Goal: Task Accomplishment & Management: Use online tool/utility

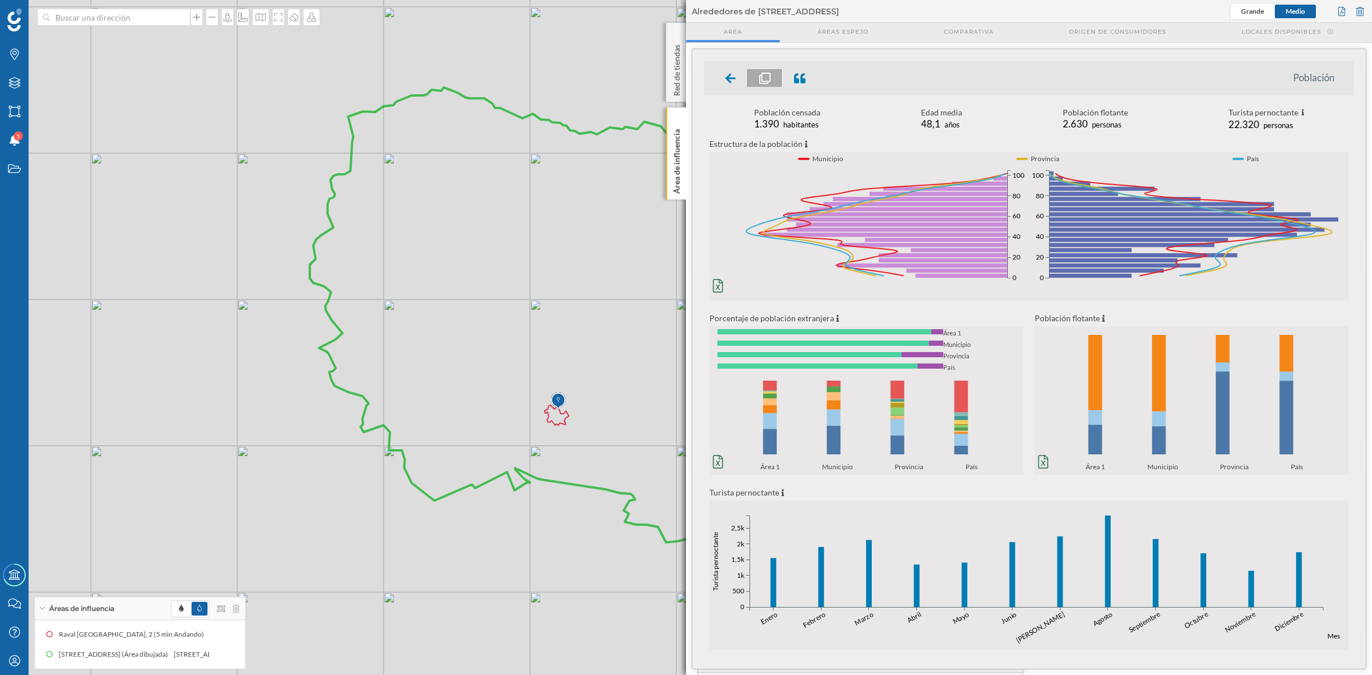
click at [673, 156] on p "Área de influencia" at bounding box center [676, 159] width 11 height 69
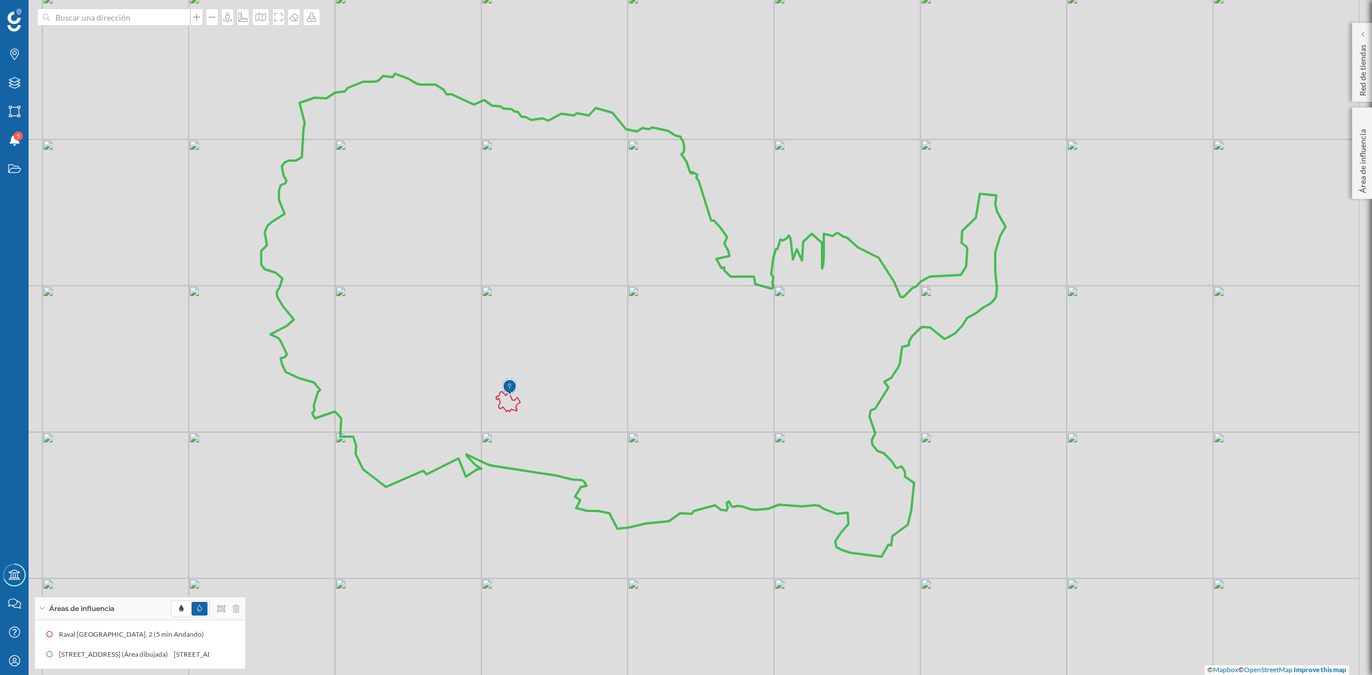
drag, startPoint x: 708, startPoint y: 261, endPoint x: 644, endPoint y: 234, distance: 69.4
click at [643, 236] on icon at bounding box center [633, 315] width 744 height 483
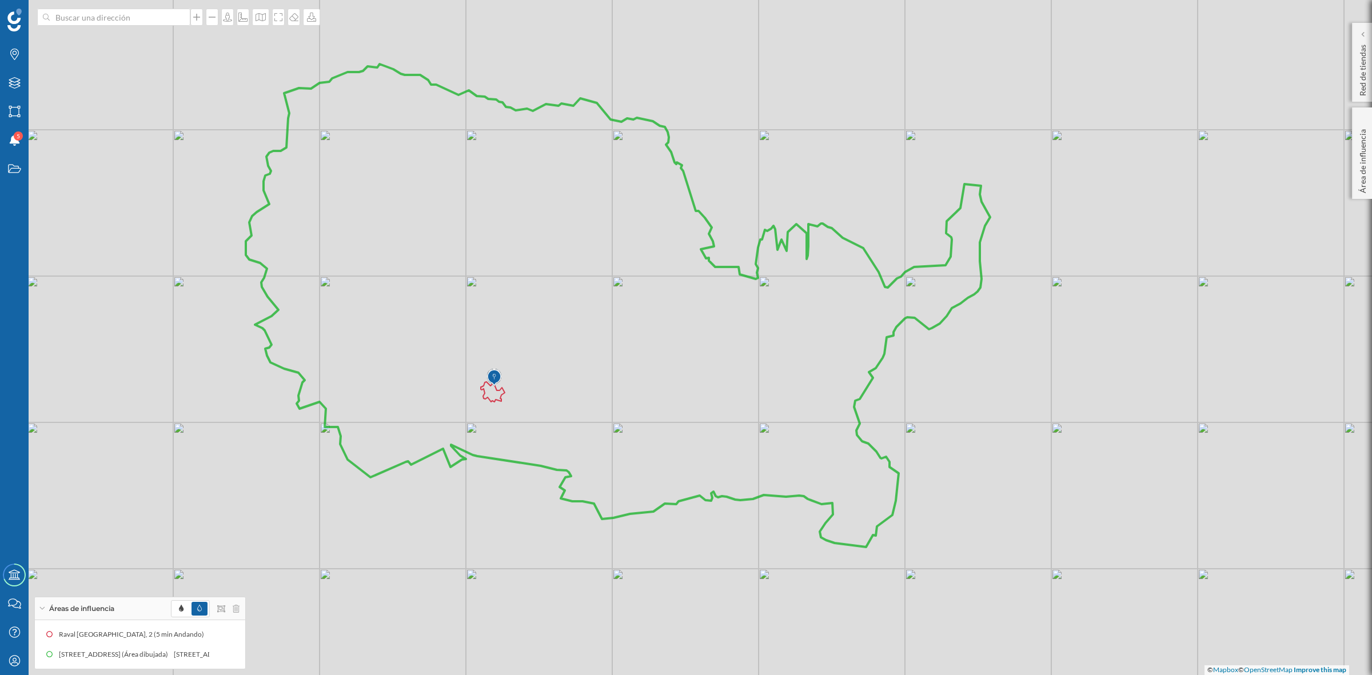
drag, startPoint x: 606, startPoint y: 365, endPoint x: 641, endPoint y: 412, distance: 58.4
click at [641, 412] on icon at bounding box center [618, 305] width 744 height 483
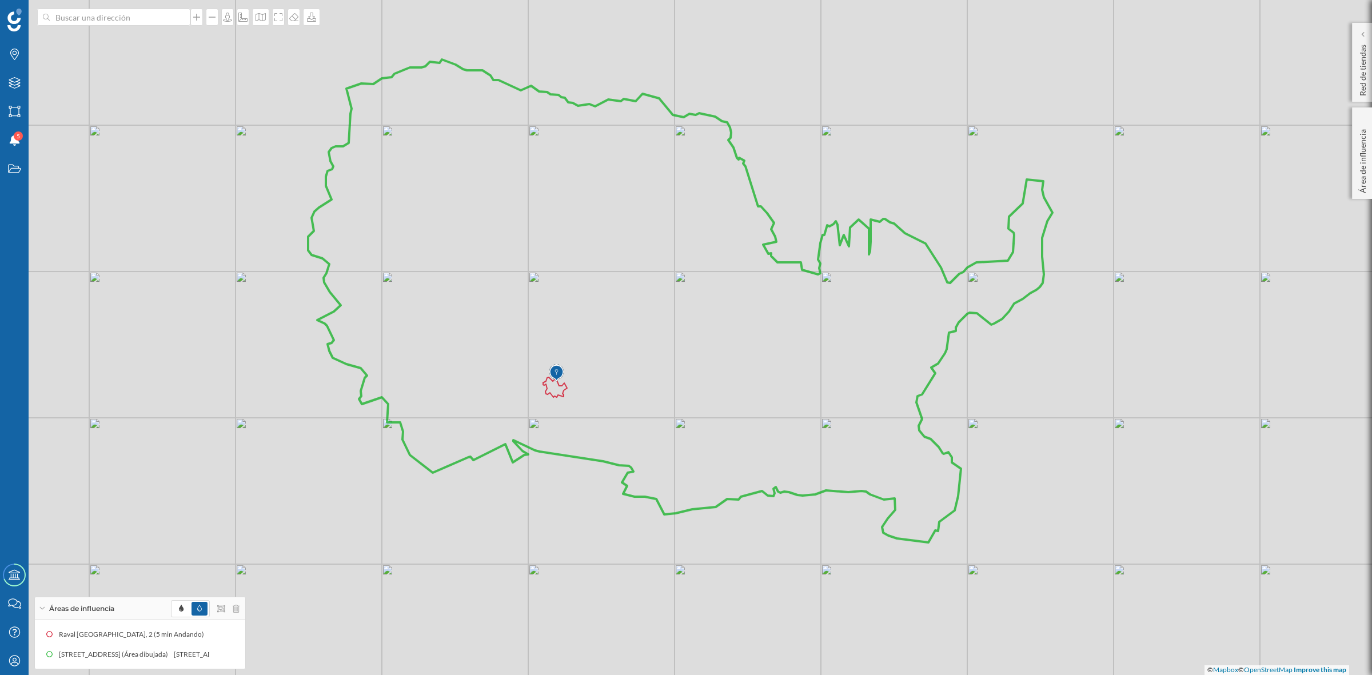
drag, startPoint x: 652, startPoint y: 379, endPoint x: 680, endPoint y: 330, distance: 56.6
click at [680, 330] on icon at bounding box center [680, 300] width 744 height 483
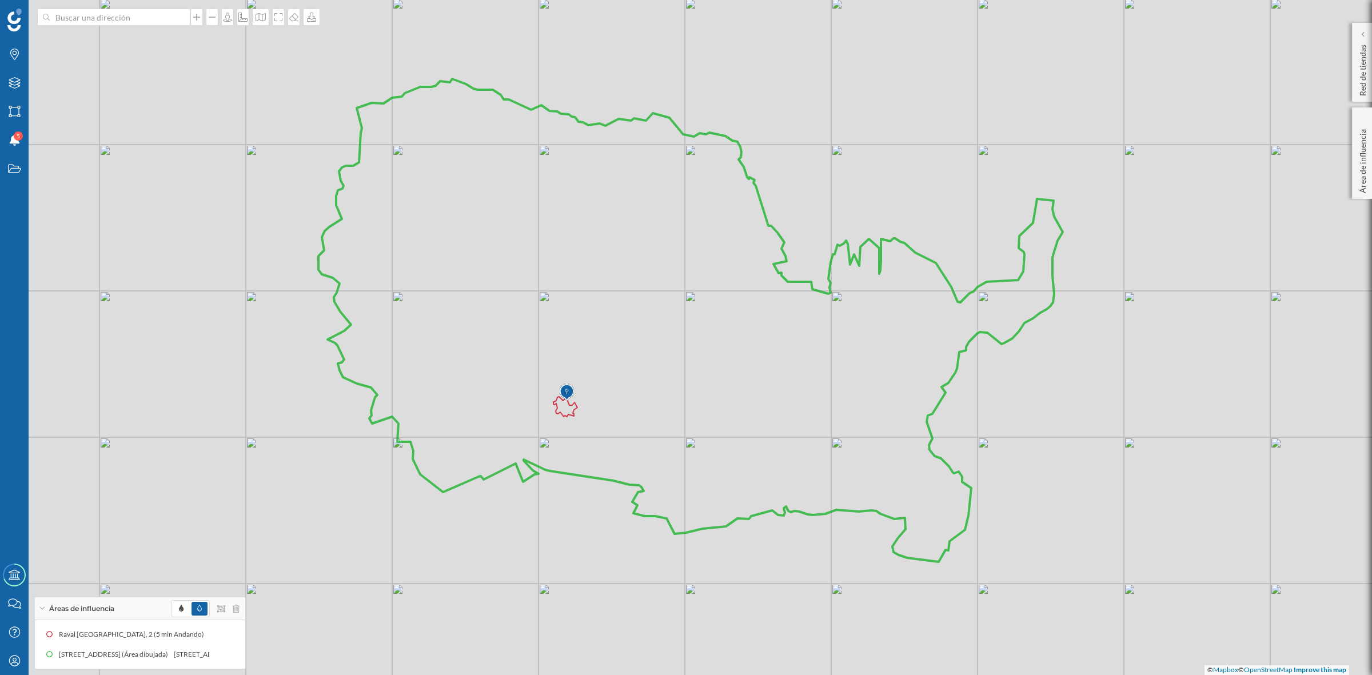
drag, startPoint x: 697, startPoint y: 418, endPoint x: 708, endPoint y: 437, distance: 22.0
click at [708, 437] on icon at bounding box center [690, 320] width 744 height 483
click at [280, 21] on icon at bounding box center [278, 17] width 11 height 9
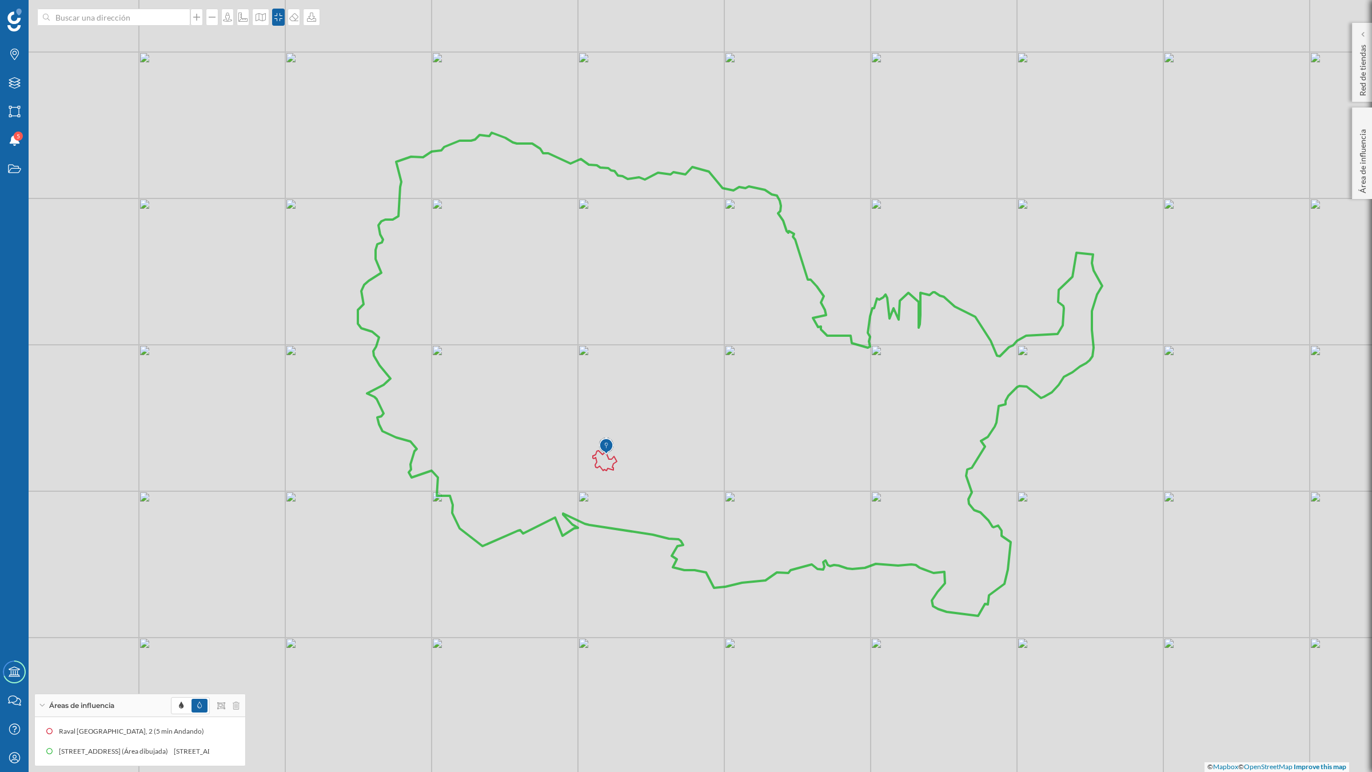
drag, startPoint x: 629, startPoint y: 269, endPoint x: 663, endPoint y: 275, distance: 34.2
click at [663, 275] on icon at bounding box center [730, 374] width 744 height 483
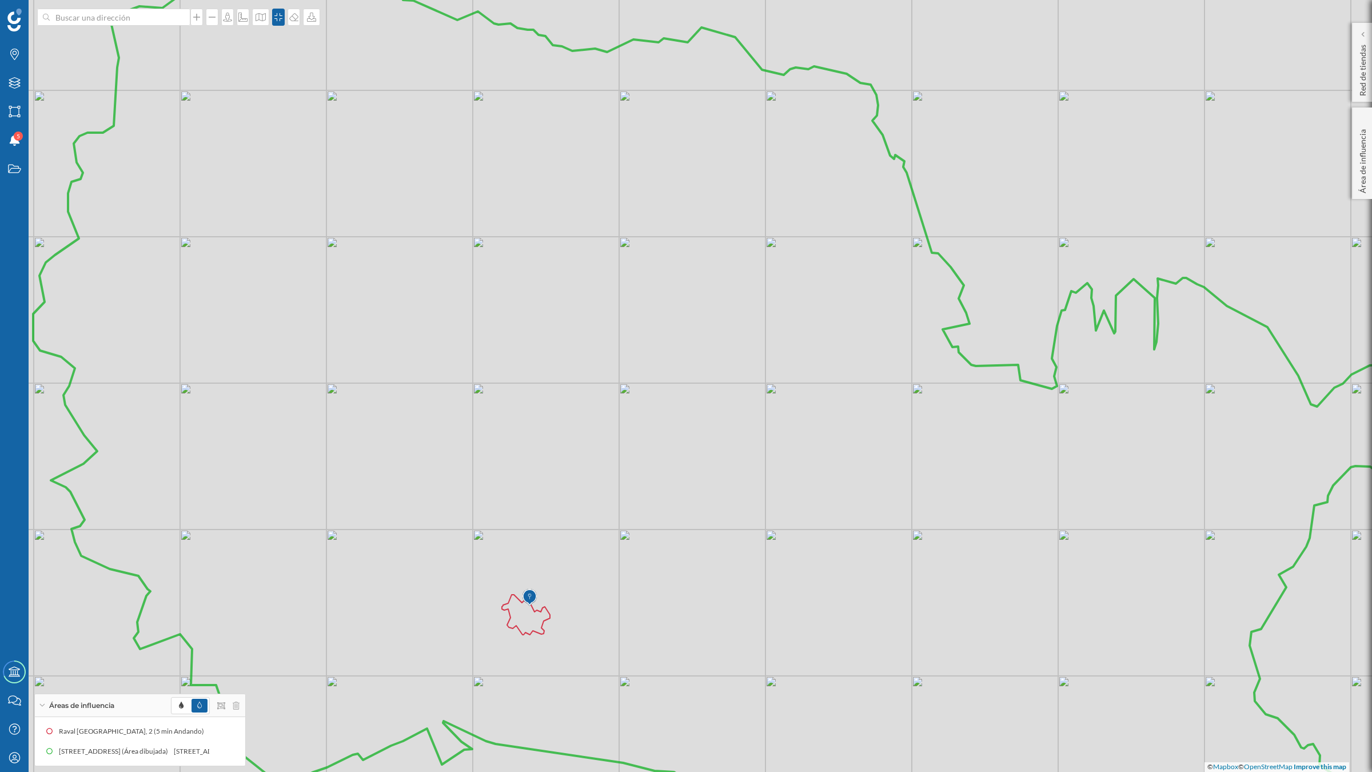
drag, startPoint x: 664, startPoint y: 281, endPoint x: 656, endPoint y: 249, distance: 32.6
click at [656, 249] on icon at bounding box center [768, 389] width 1470 height 860
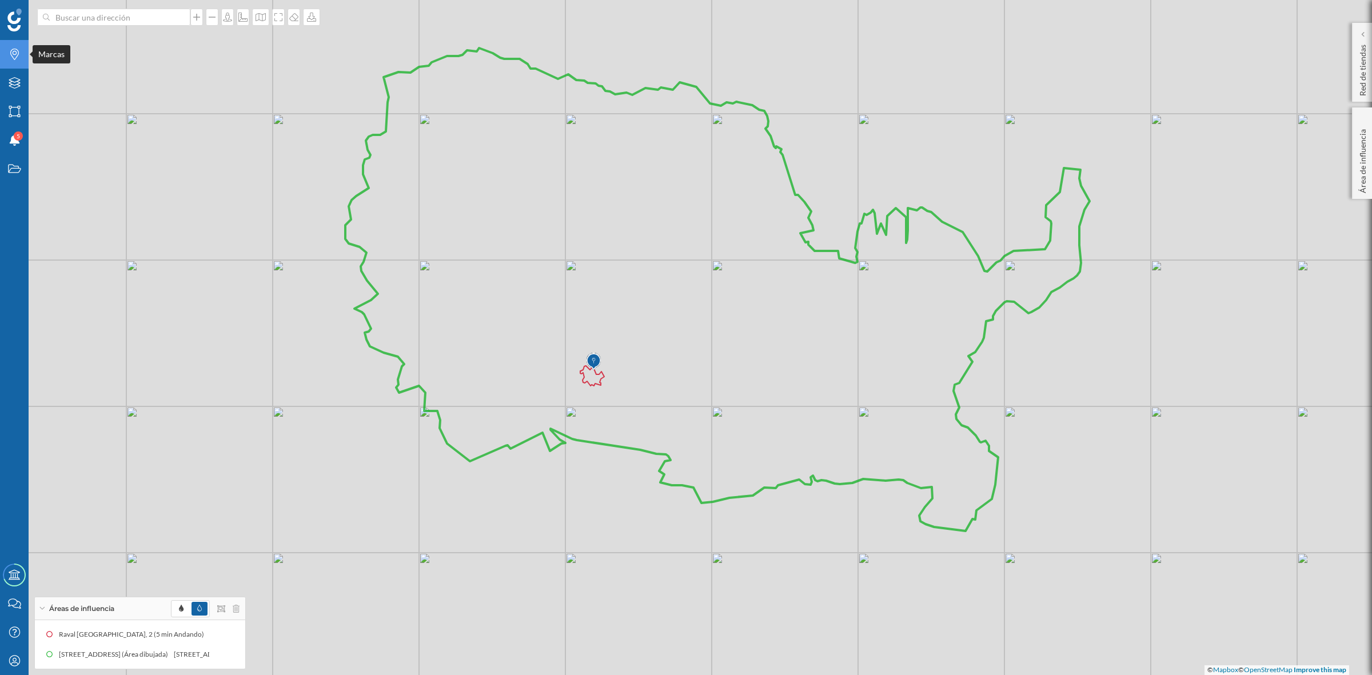
click at [6, 65] on div "Marcas" at bounding box center [14, 54] width 29 height 29
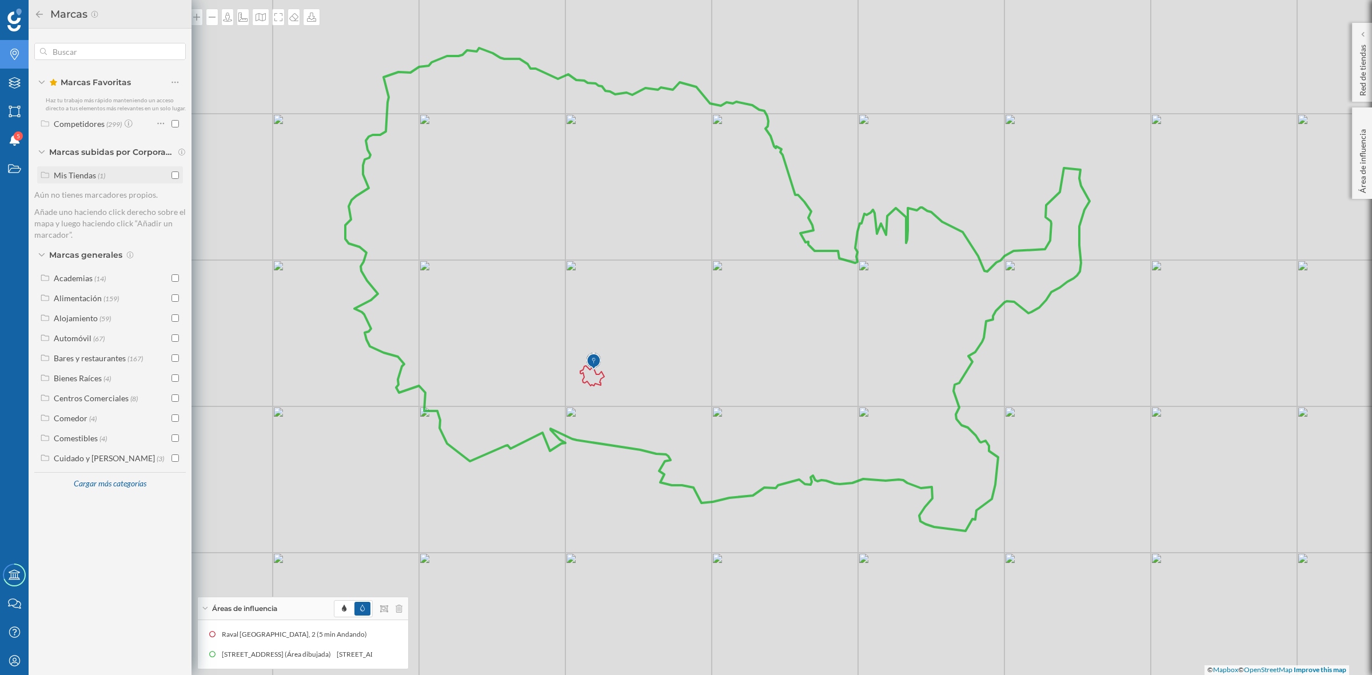
click at [176, 175] on input "checkbox" at bounding box center [174, 174] width 7 height 7
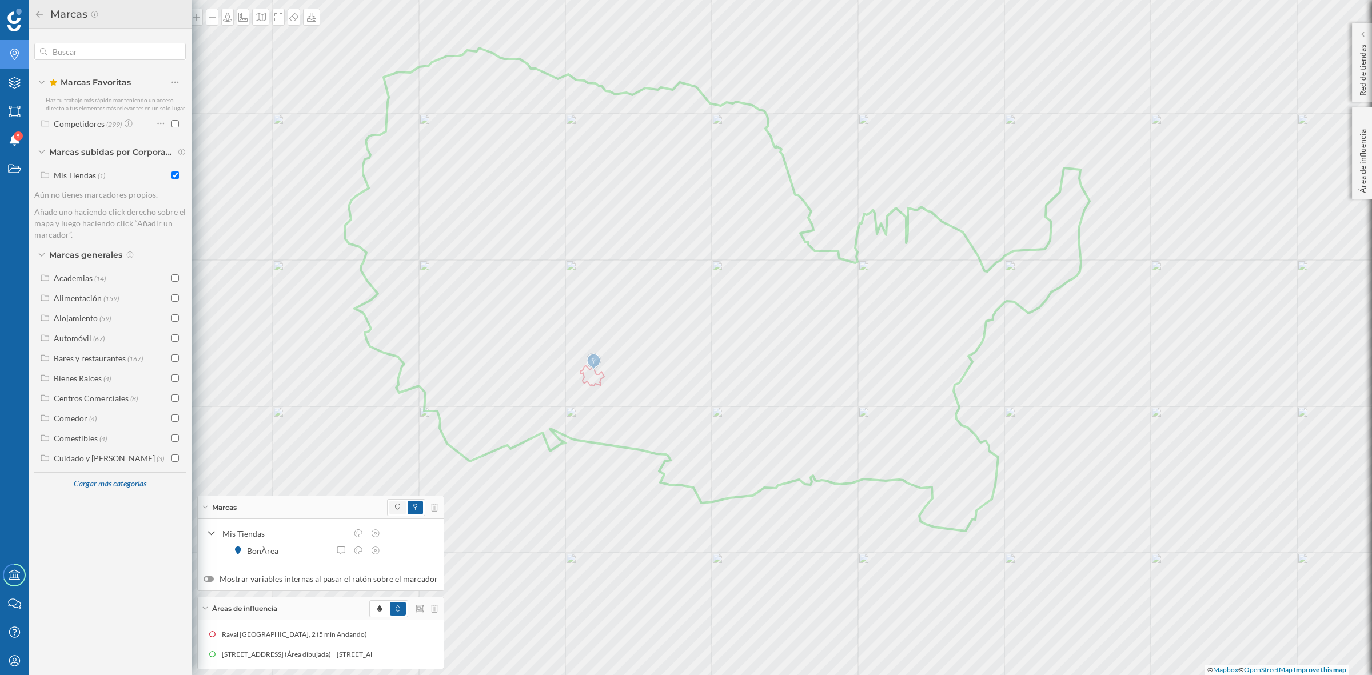
click at [389, 506] on span at bounding box center [397, 508] width 17 height 14
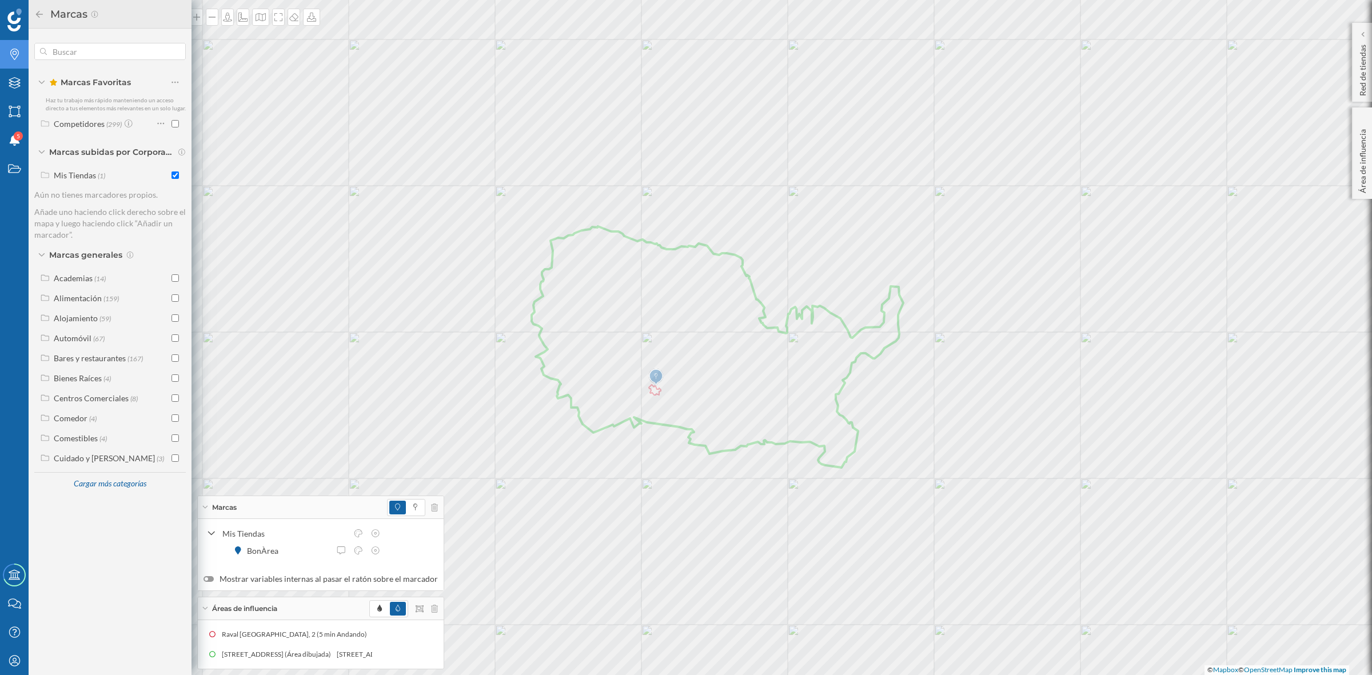
click at [37, 14] on icon at bounding box center [39, 13] width 7 height 7
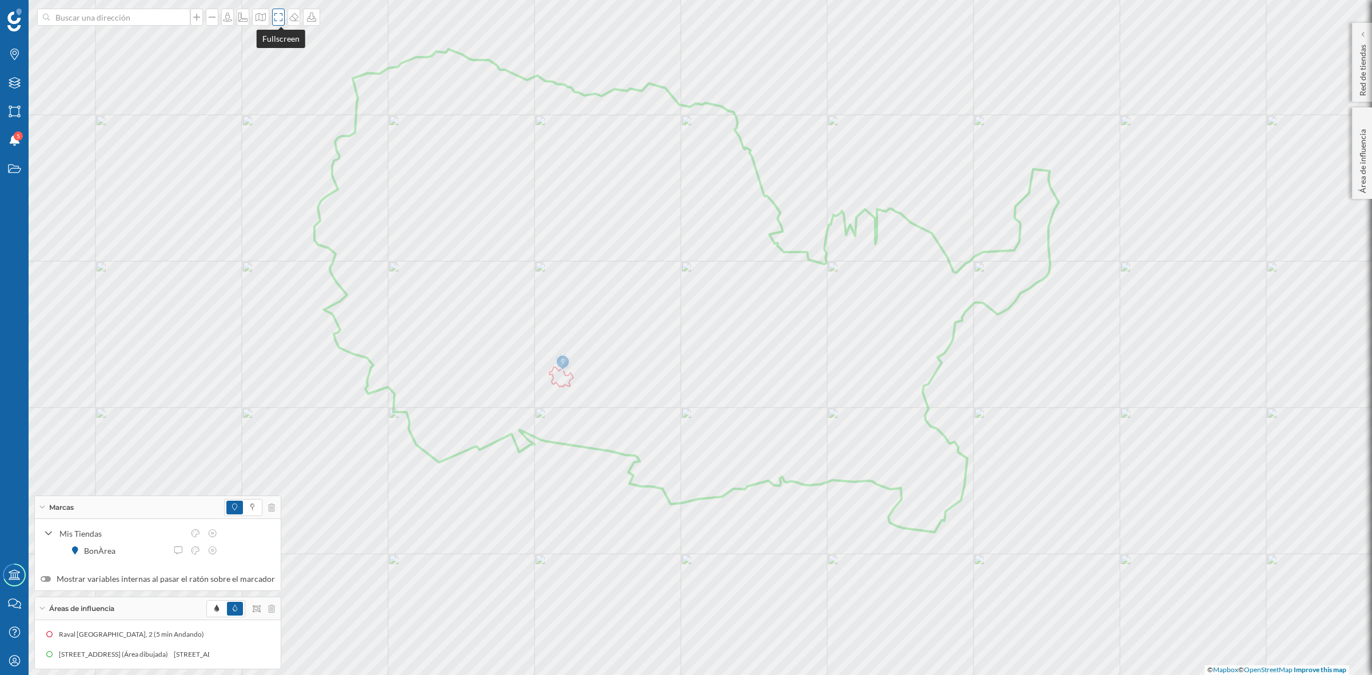
click at [281, 16] on icon at bounding box center [278, 17] width 11 height 9
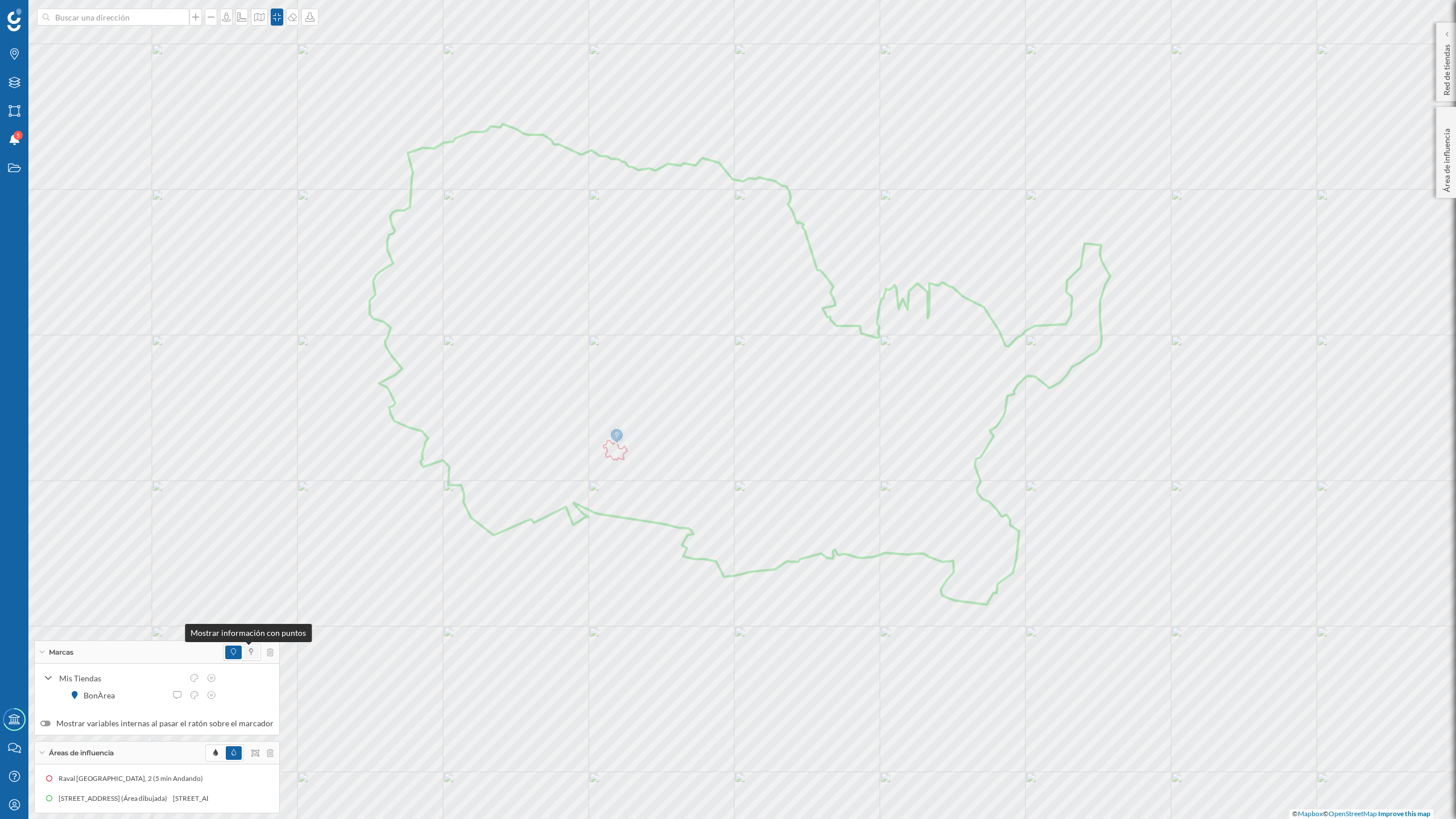
click at [249, 649] on icon at bounding box center [251, 652] width 4 height 7
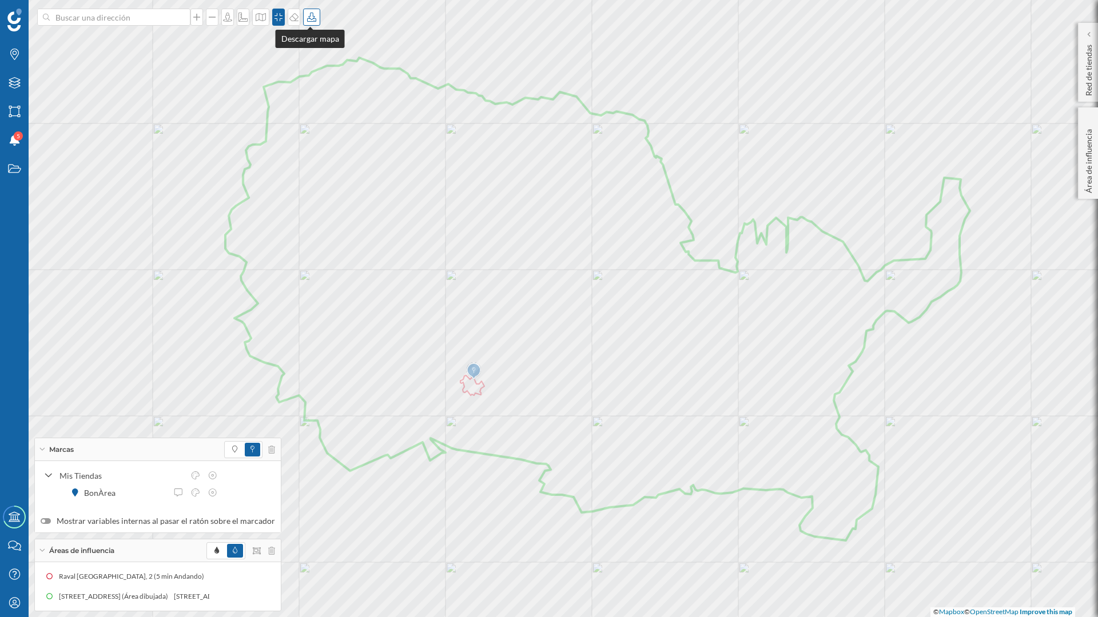
click at [309, 18] on icon at bounding box center [311, 17] width 11 height 9
click at [327, 87] on div "Descargar sin leyenda" at bounding box center [347, 84] width 81 height 12
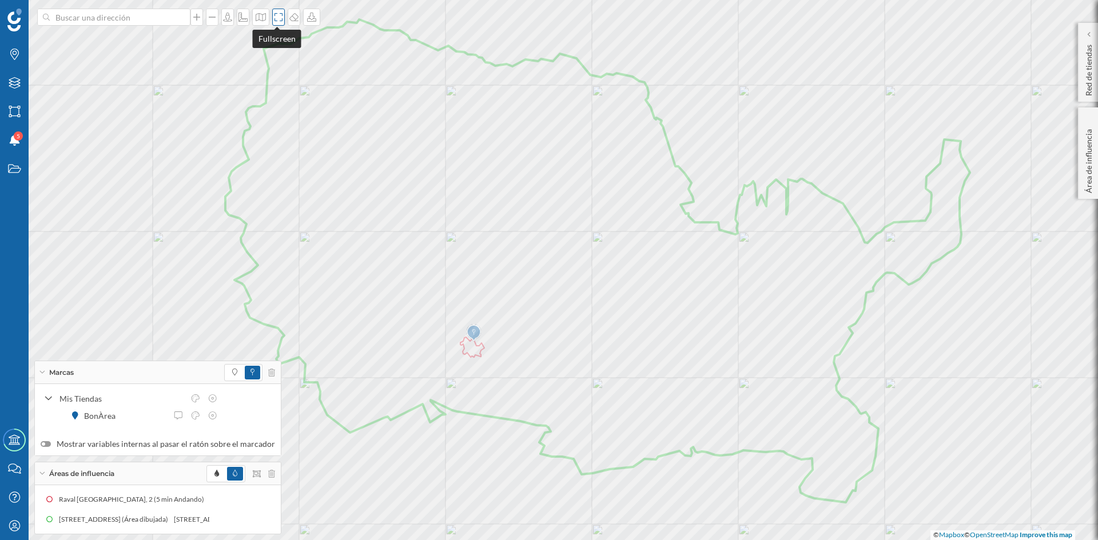
click at [274, 21] on icon at bounding box center [278, 17] width 8 height 8
click at [15, 57] on icon "Marcas" at bounding box center [14, 54] width 14 height 11
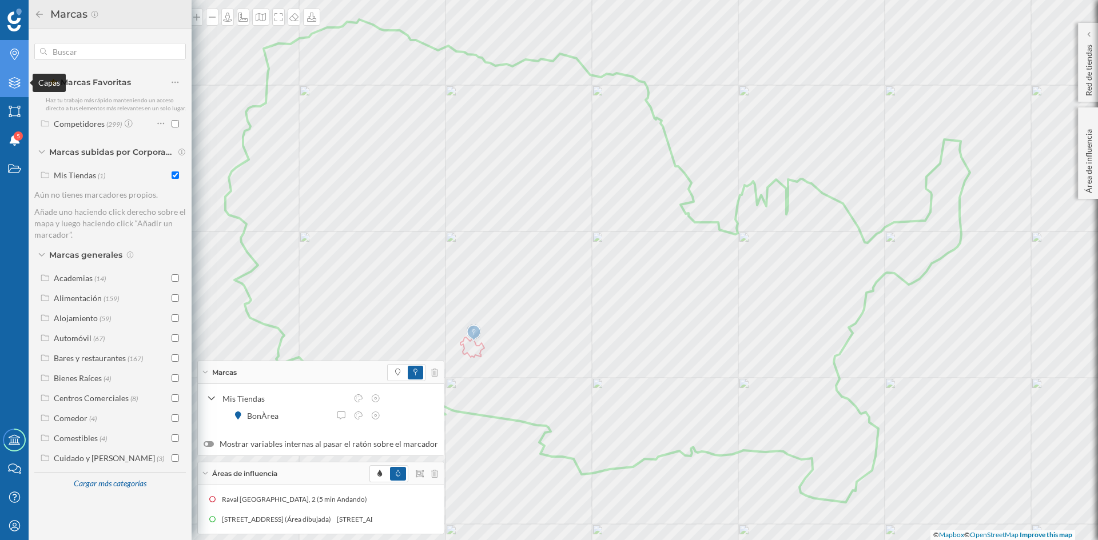
click at [8, 88] on icon "Capas" at bounding box center [14, 82] width 14 height 11
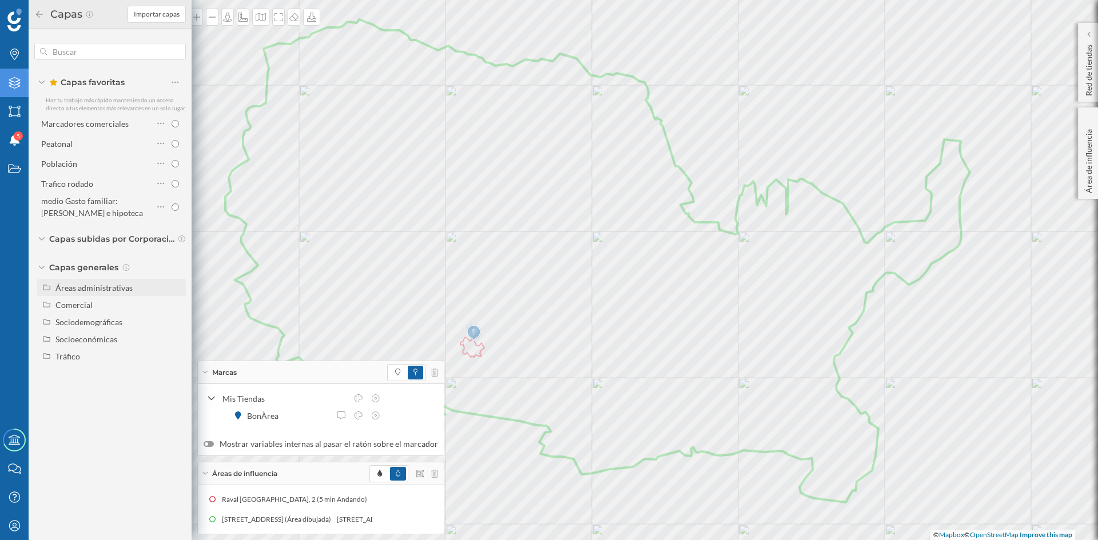
click at [99, 285] on div "Áreas administrativas" at bounding box center [93, 288] width 77 height 10
click at [179, 340] on input "Municipio" at bounding box center [177, 339] width 7 height 7
radio input "true"
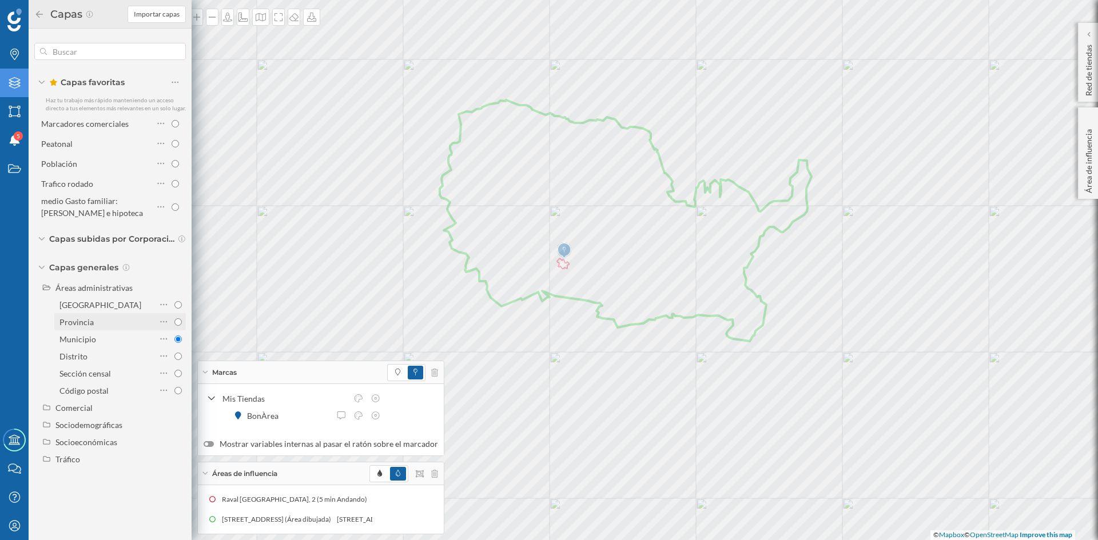
click at [174, 321] on input "Provincia" at bounding box center [177, 321] width 7 height 7
radio input "true"
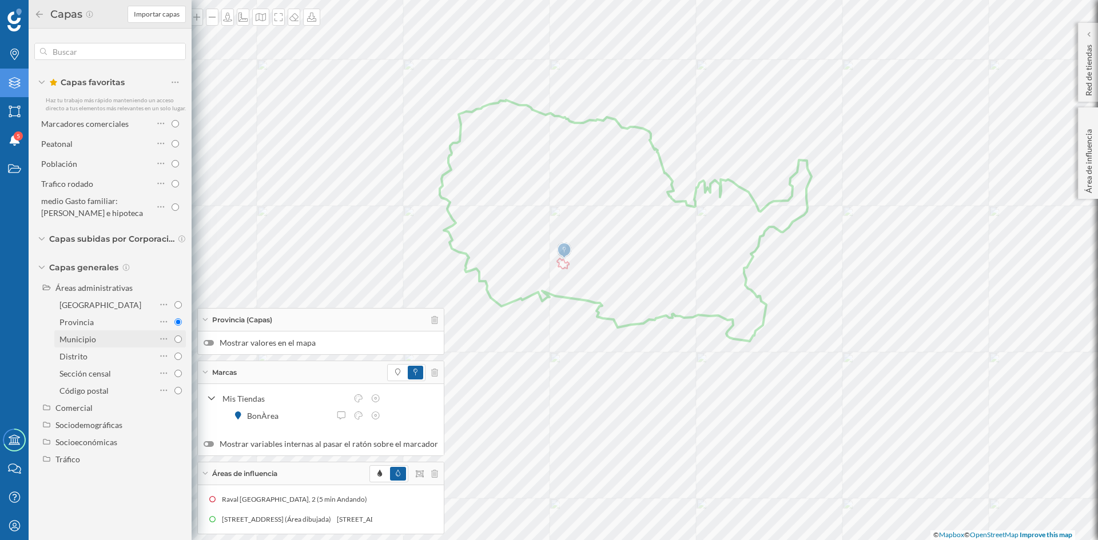
click at [175, 341] on input "Municipio" at bounding box center [177, 339] width 7 height 7
radio input "true"
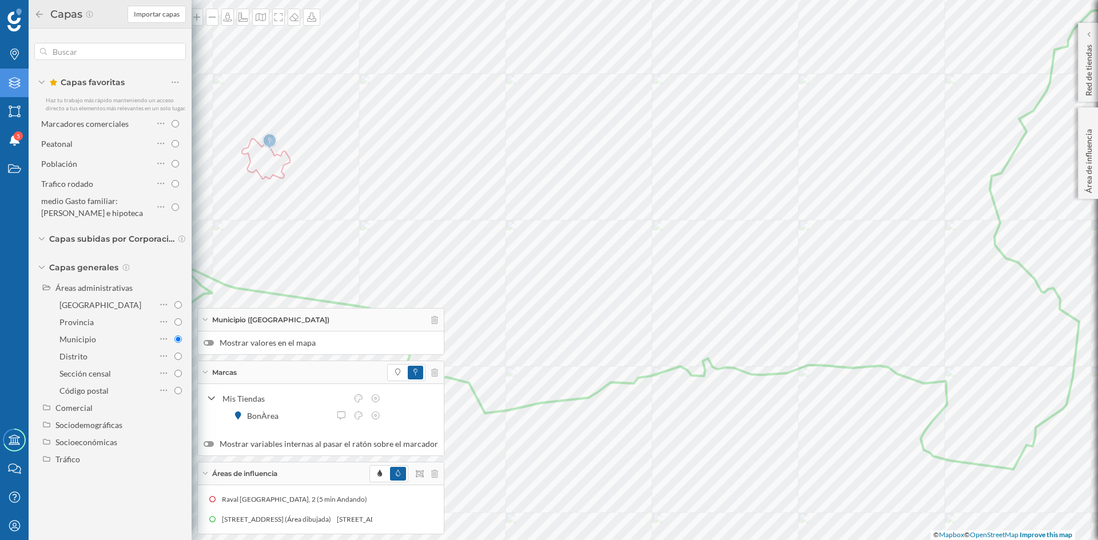
click at [209, 341] on div at bounding box center [208, 343] width 10 height 6
click at [0, 0] on input "Mostrar valores en el mapa" at bounding box center [0, 0] width 0 height 0
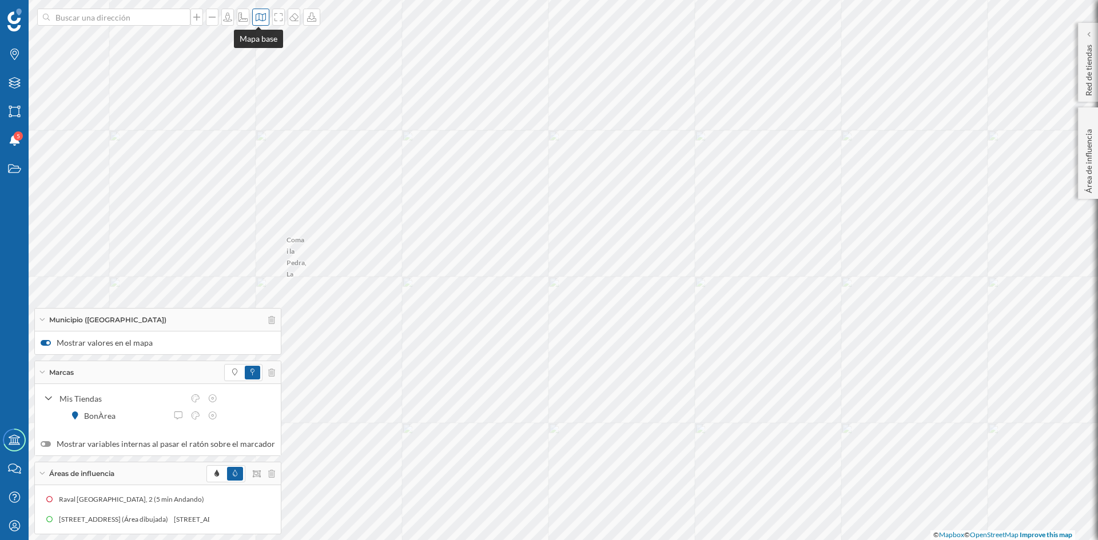
click at [260, 11] on div at bounding box center [260, 17] width 17 height 17
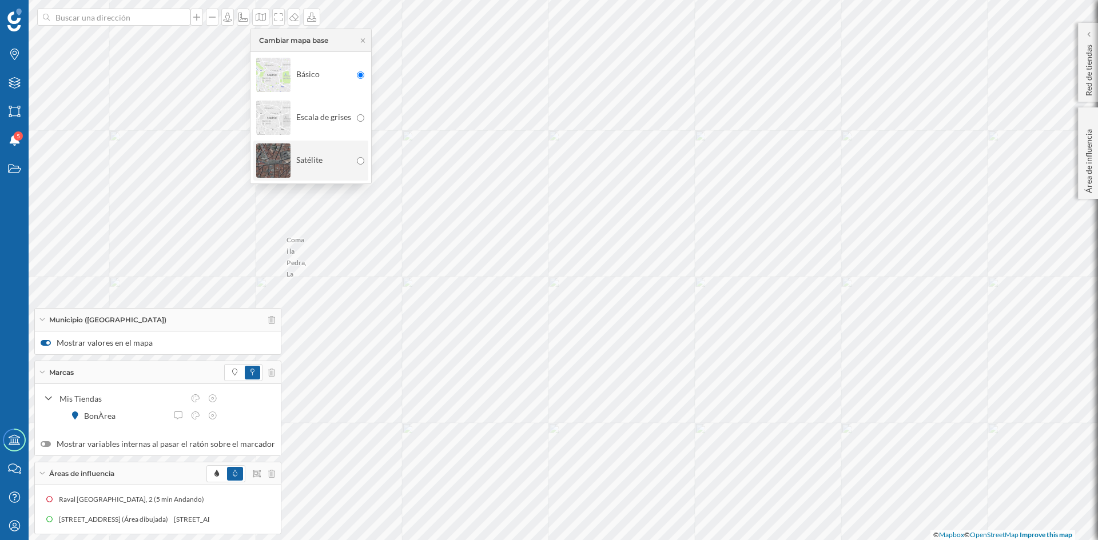
click at [258, 146] on img at bounding box center [273, 161] width 34 height 40
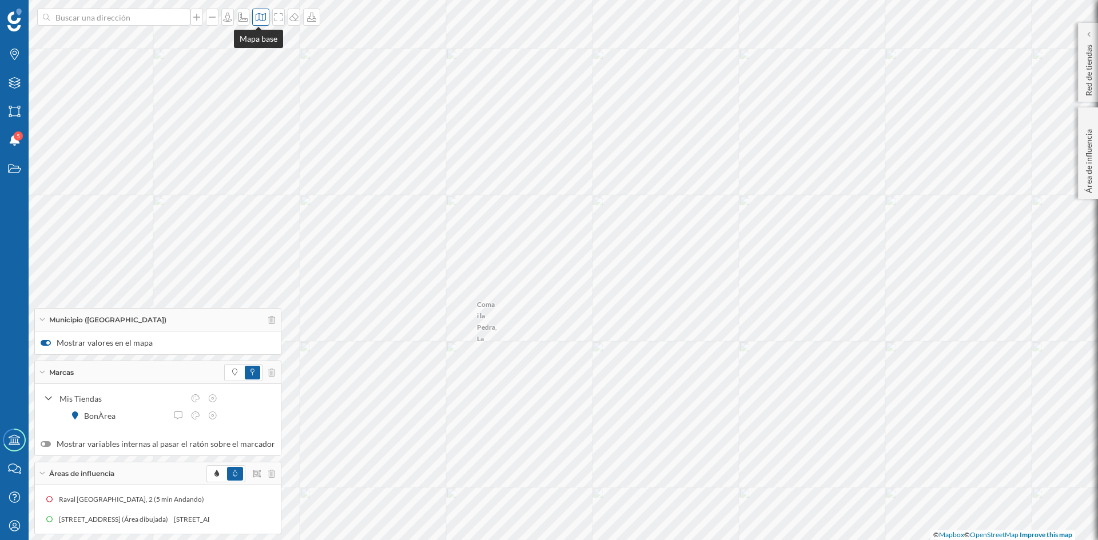
click at [258, 25] on div at bounding box center [260, 17] width 17 height 17
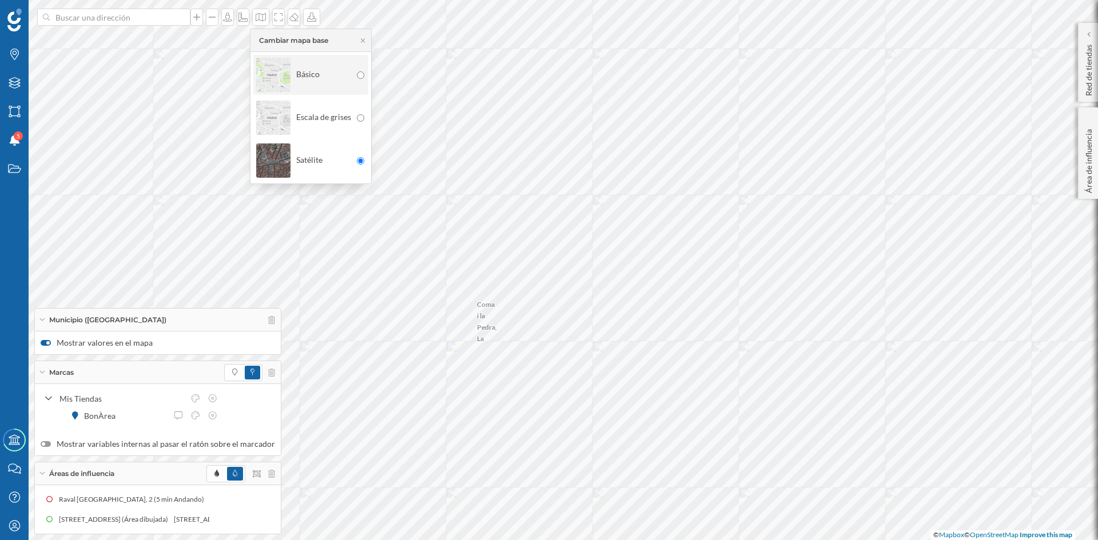
click at [268, 81] on img at bounding box center [273, 75] width 34 height 40
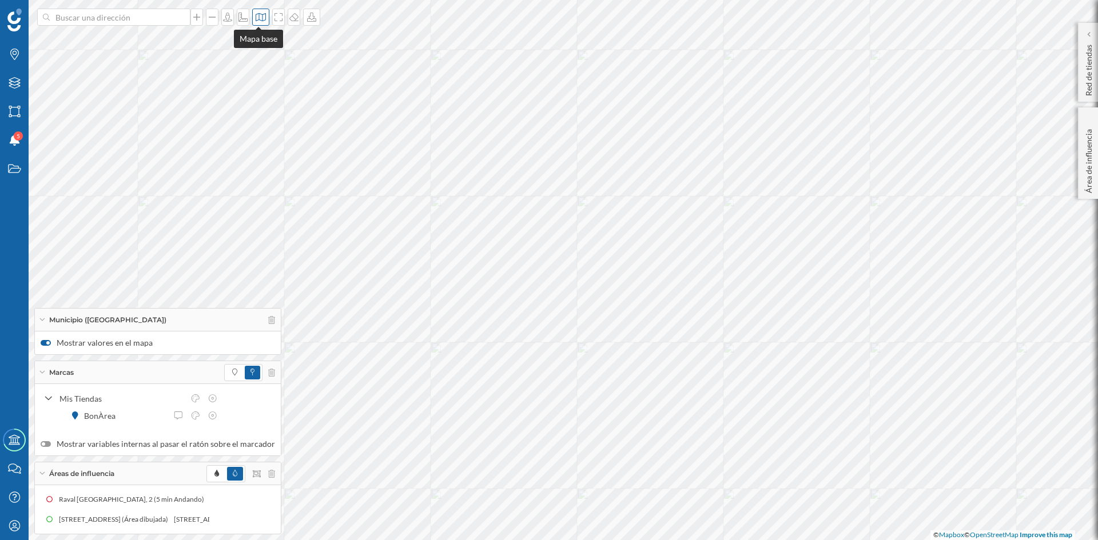
click at [262, 21] on icon at bounding box center [260, 17] width 11 height 9
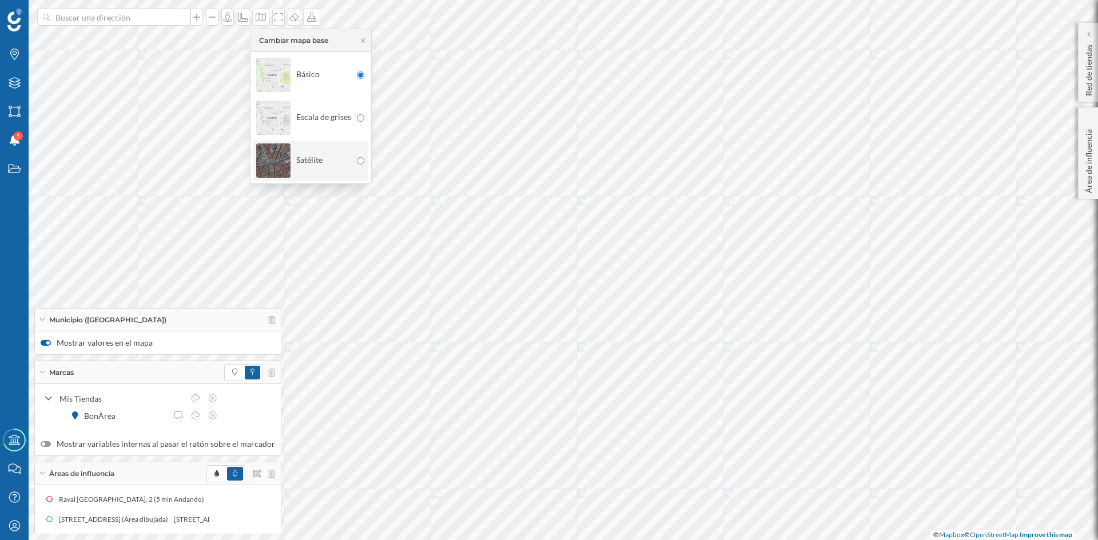
click at [274, 163] on img at bounding box center [273, 161] width 34 height 40
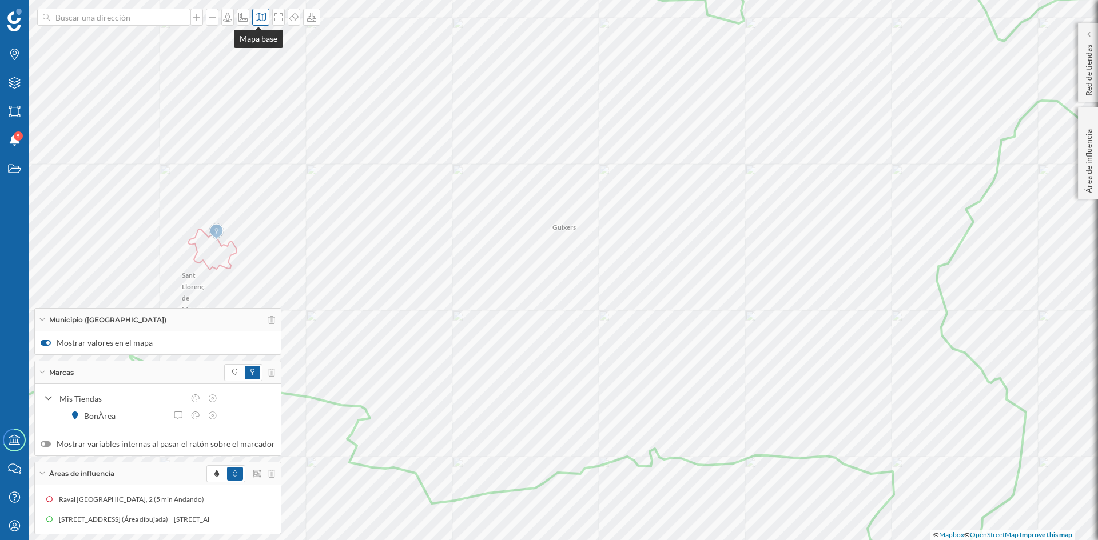
click at [261, 22] on div at bounding box center [260, 17] width 17 height 17
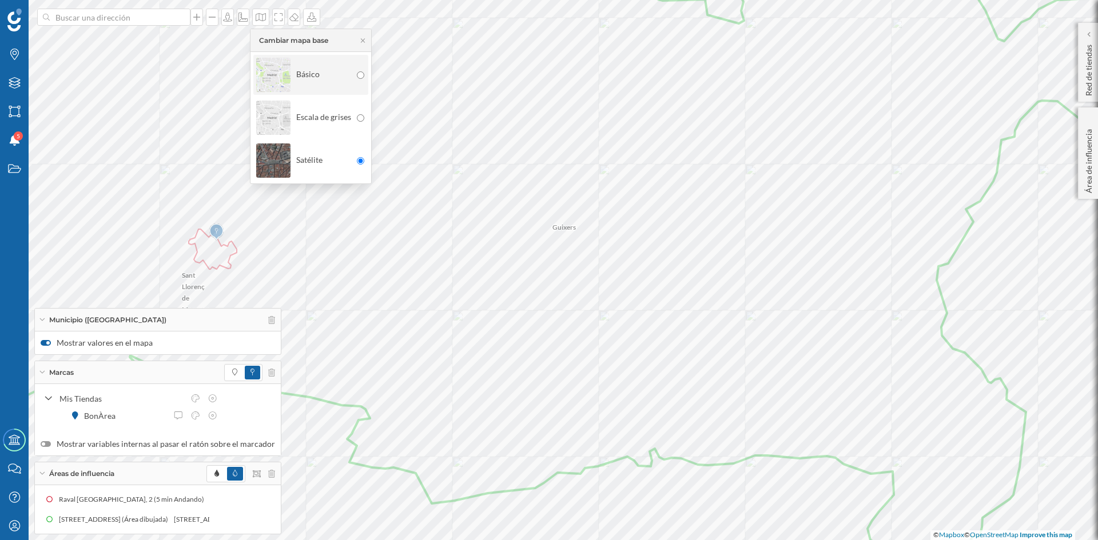
click at [260, 79] on img at bounding box center [273, 75] width 34 height 40
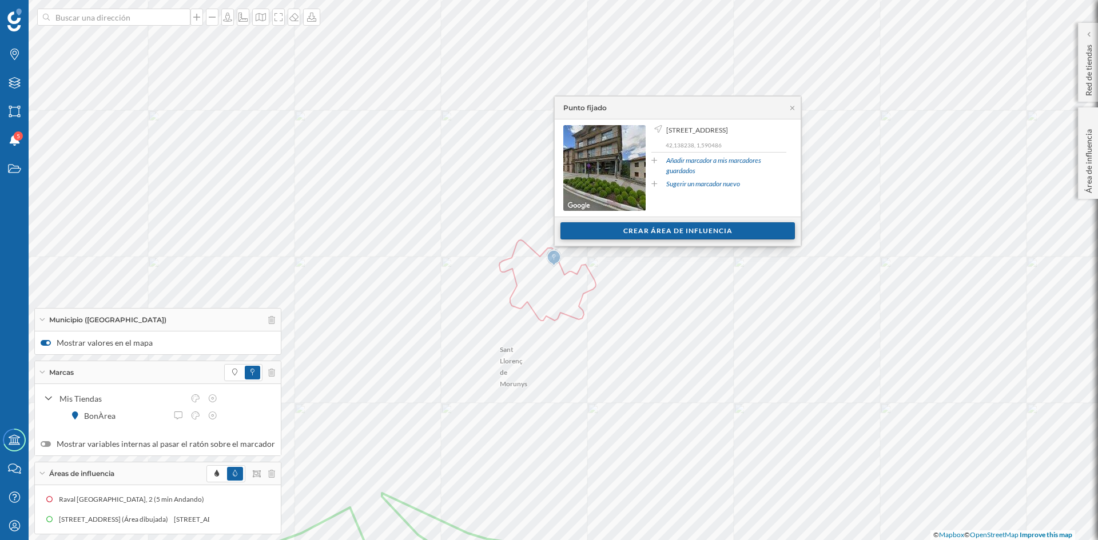
click at [660, 230] on div "Crear área de influencia" at bounding box center [677, 230] width 234 height 17
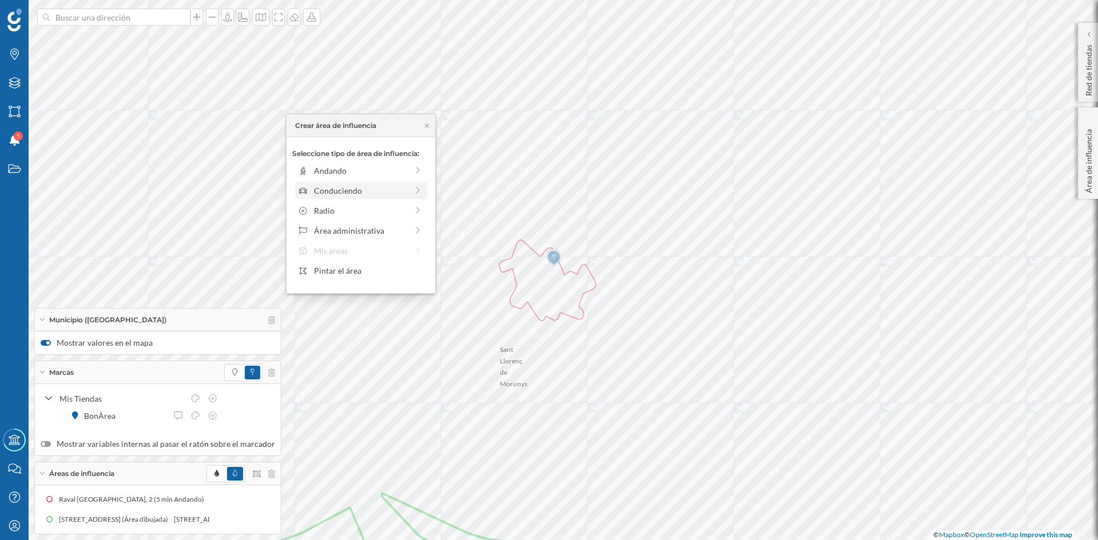
click at [316, 193] on div "Conduciendo" at bounding box center [360, 191] width 93 height 12
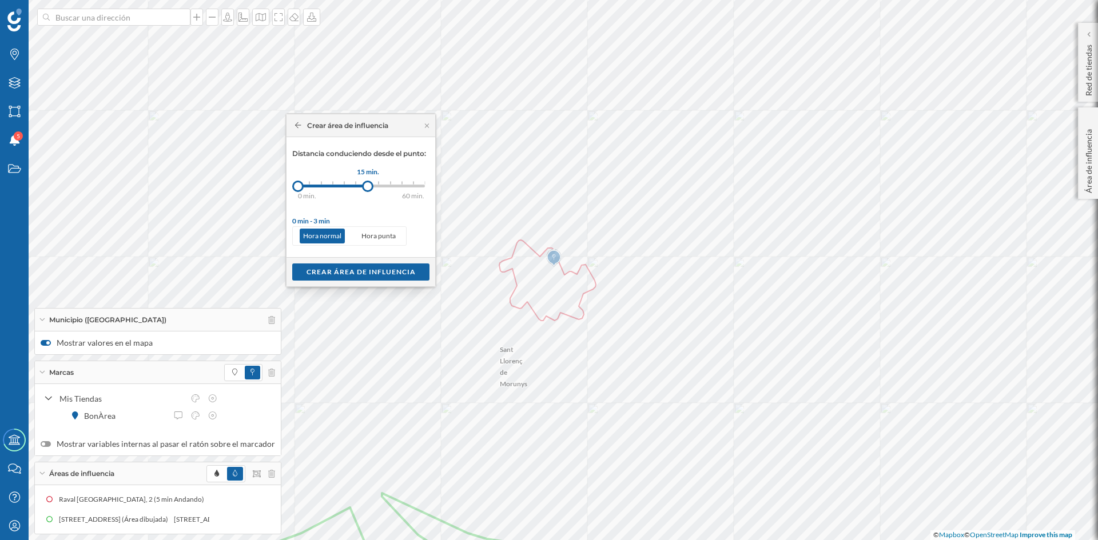
drag, startPoint x: 325, startPoint y: 185, endPoint x: 368, endPoint y: 182, distance: 42.9
click at [368, 182] on div at bounding box center [367, 186] width 11 height 11
click at [373, 272] on div "Crear área de influencia" at bounding box center [360, 271] width 137 height 17
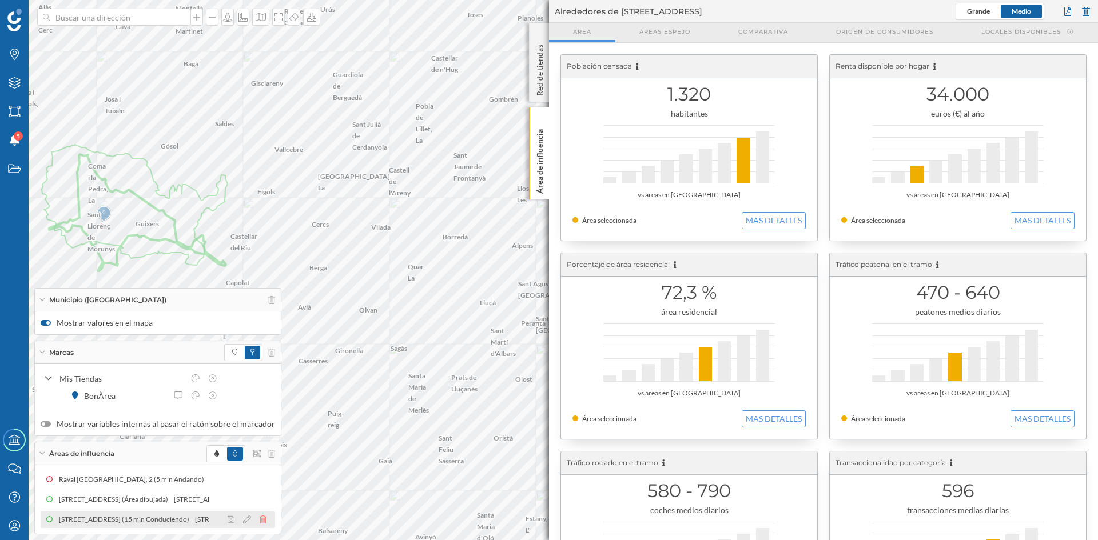
click at [260, 522] on icon at bounding box center [263, 520] width 7 height 8
